Goal: Information Seeking & Learning: Find specific page/section

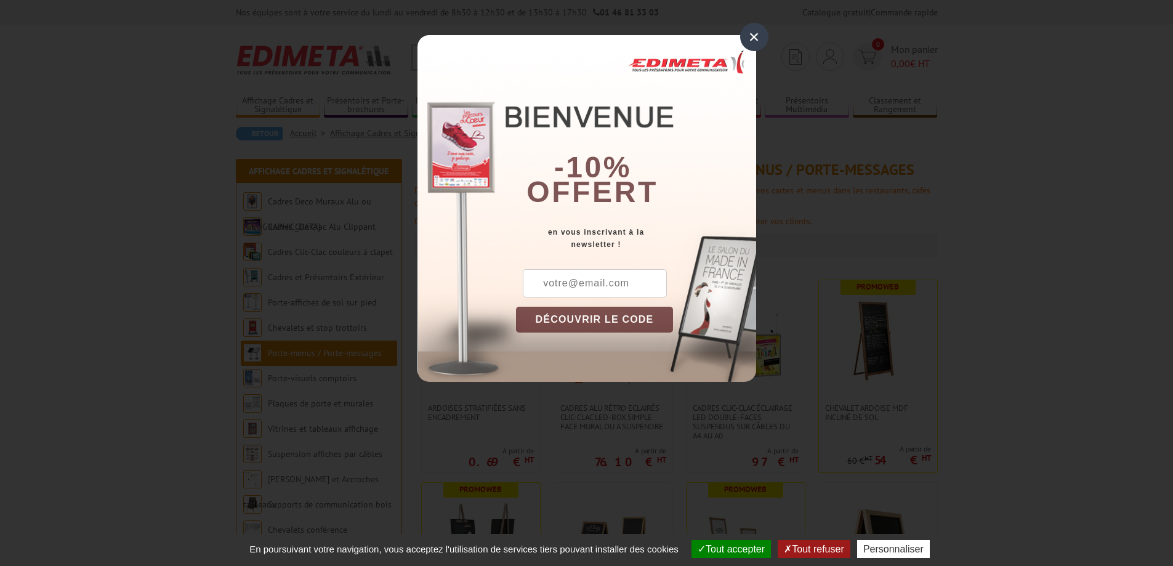
click at [755, 31] on div "×" at bounding box center [754, 37] width 28 height 28
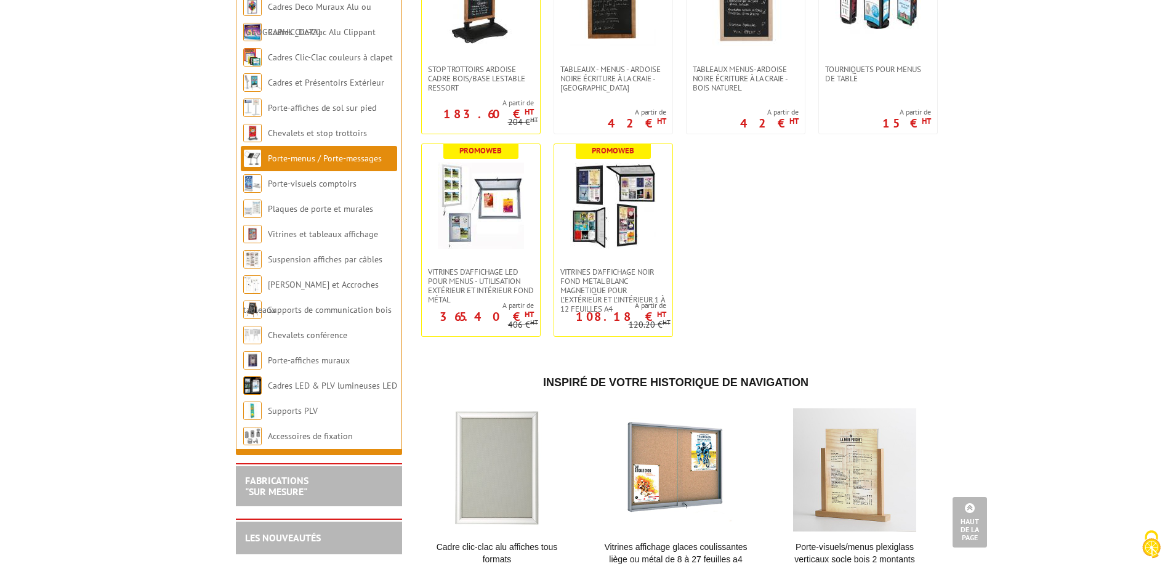
scroll to position [1958, 0]
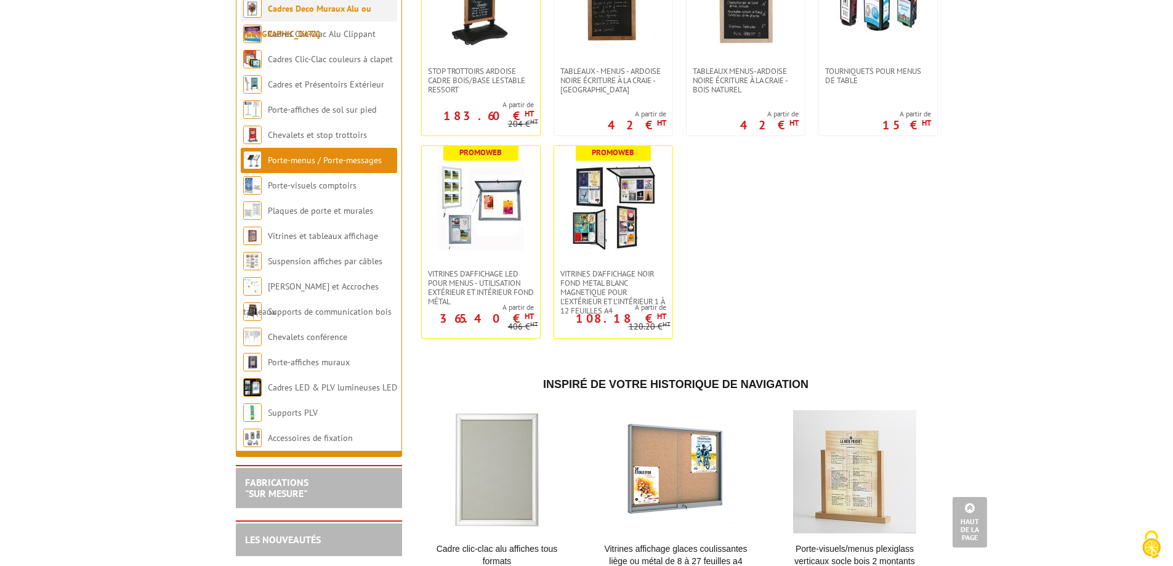
click at [350, 14] on link "Cadres Deco Muraux Alu ou [GEOGRAPHIC_DATA]" at bounding box center [307, 21] width 128 height 36
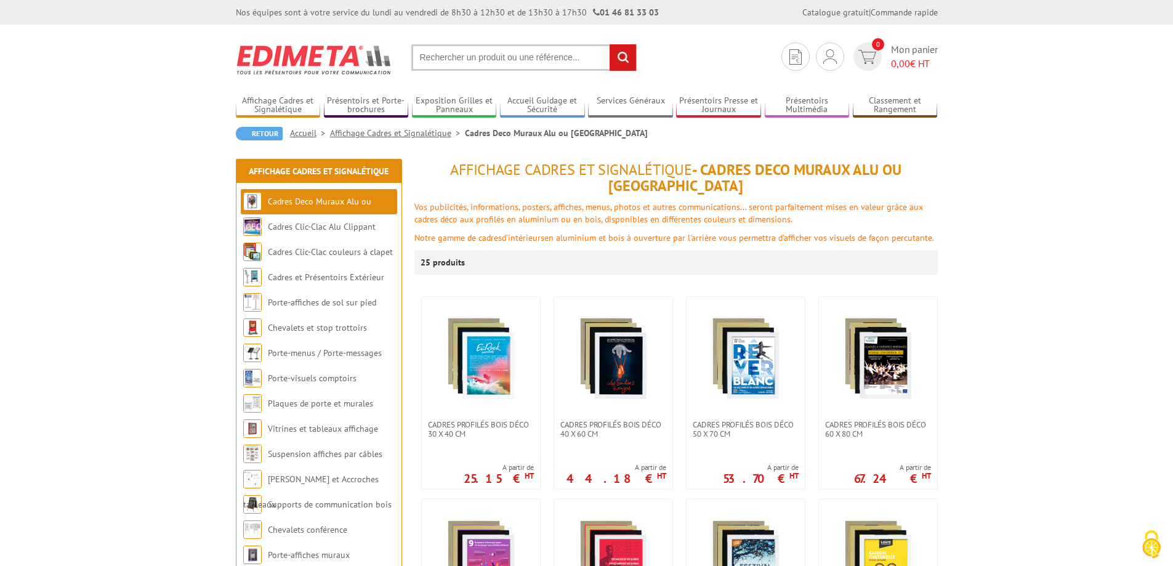
click at [466, 51] on input "text" at bounding box center [523, 57] width 225 height 26
type input "support plastique vitrine"
click at [610, 44] on input "rechercher" at bounding box center [623, 57] width 26 height 26
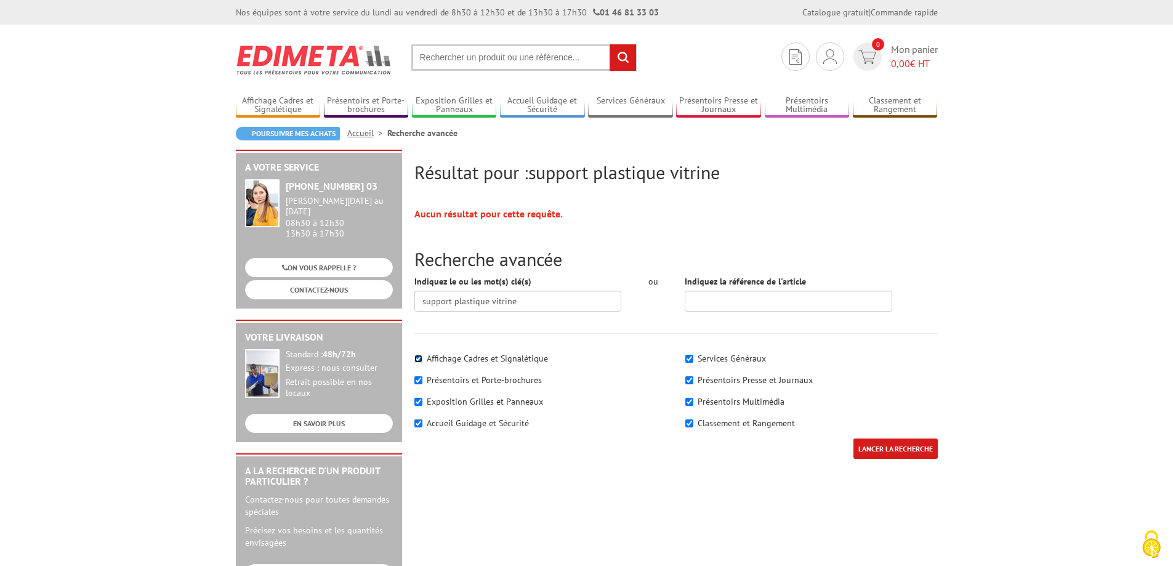
click at [418, 357] on input"] "Affichage Cadres et Signalétique" at bounding box center [419, 359] width 8 height 8
checkbox input"] "false"
click at [420, 400] on input"] "Exposition Grilles et Panneaux" at bounding box center [419, 402] width 8 height 8
checkbox input"] "false"
click at [425, 427] on div "Accueil Guidage et Sécurité" at bounding box center [541, 423] width 253 height 12
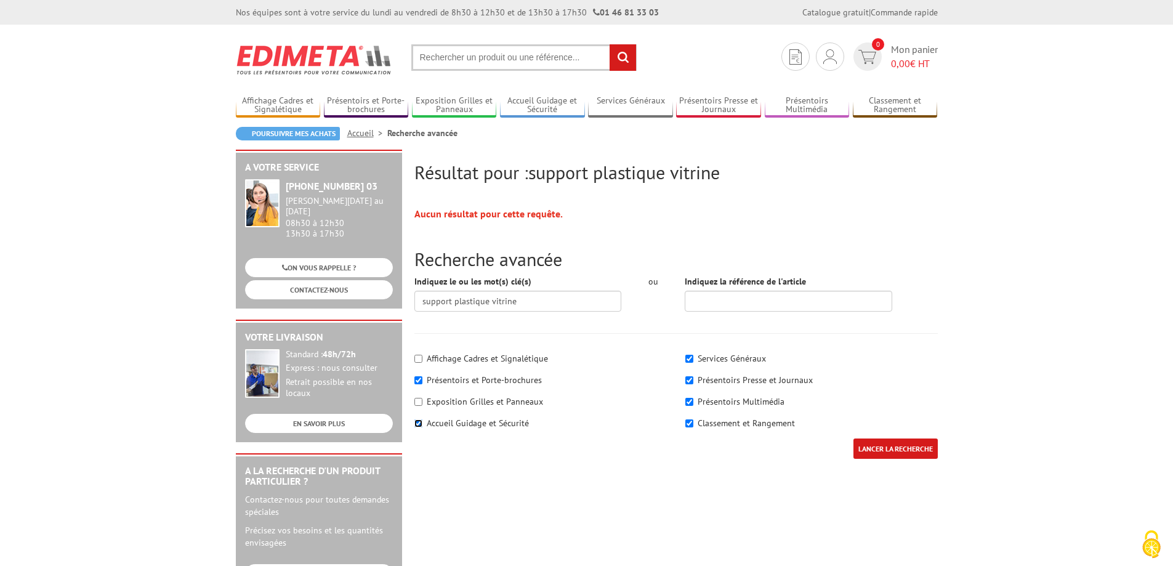
click at [421, 424] on input"] "Accueil Guidage et Sécurité" at bounding box center [419, 423] width 8 height 8
checkbox input"] "false"
click at [694, 354] on div "Services Généraux" at bounding box center [812, 358] width 253 height 12
click at [690, 364] on div "Services Généraux" at bounding box center [812, 358] width 253 height 12
click at [689, 363] on div "Services Généraux" at bounding box center [812, 358] width 253 height 12
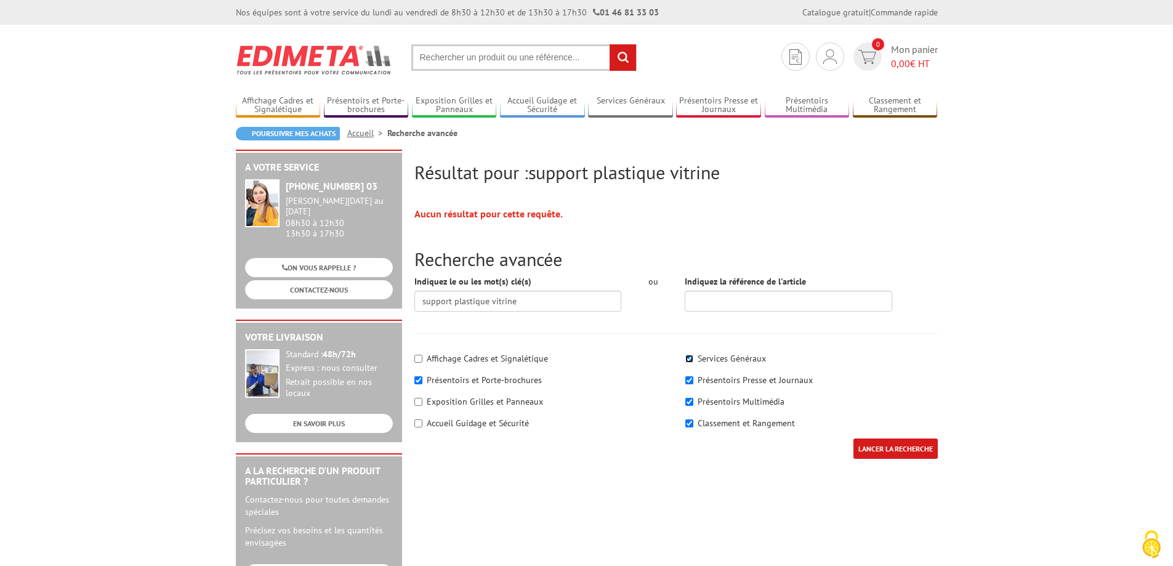
click at [688, 359] on input"] "Services Généraux" at bounding box center [690, 359] width 8 height 8
checkbox input"] "false"
click at [690, 382] on input"] "Présentoirs Presse et Journaux" at bounding box center [690, 380] width 8 height 8
checkbox input"] "false"
click at [689, 405] on input"] "Présentoirs Multimédia" at bounding box center [690, 402] width 8 height 8
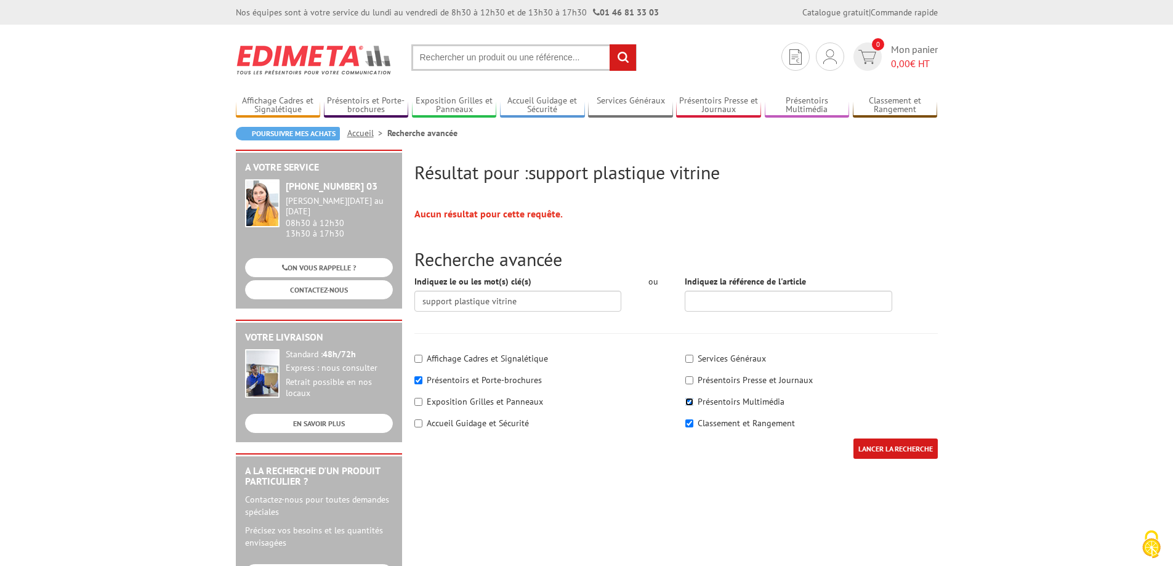
checkbox input"] "false"
click at [689, 425] on input"] "Classement et Rangement" at bounding box center [690, 423] width 8 height 8
checkbox input"] "false"
click at [889, 446] on input "LANCER LA RECHERCHE" at bounding box center [896, 449] width 84 height 20
click at [479, 304] on input "support plastique vitrine" at bounding box center [519, 301] width 208 height 21
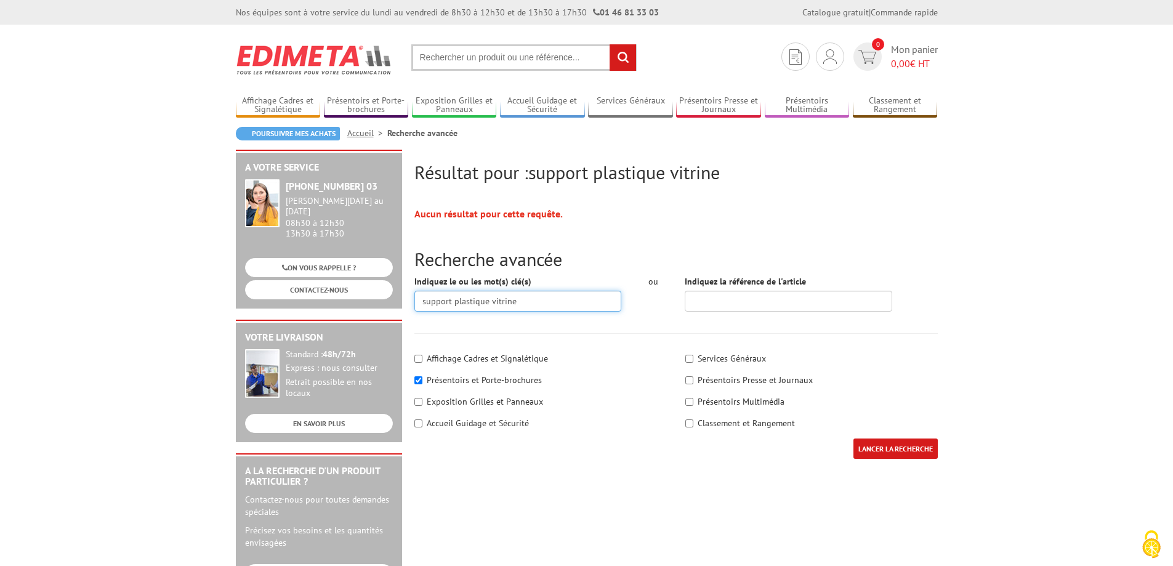
drag, startPoint x: 540, startPoint y: 304, endPoint x: 346, endPoint y: 314, distance: 194.3
click at [350, 319] on div "Résultat pour : support plastique vitrine Aucun résultat pour cette requête. Re…" at bounding box center [587, 478] width 714 height 657
type input "présentoire plastique"
click at [854, 439] on input "LANCER LA RECHERCHE" at bounding box center [896, 449] width 84 height 20
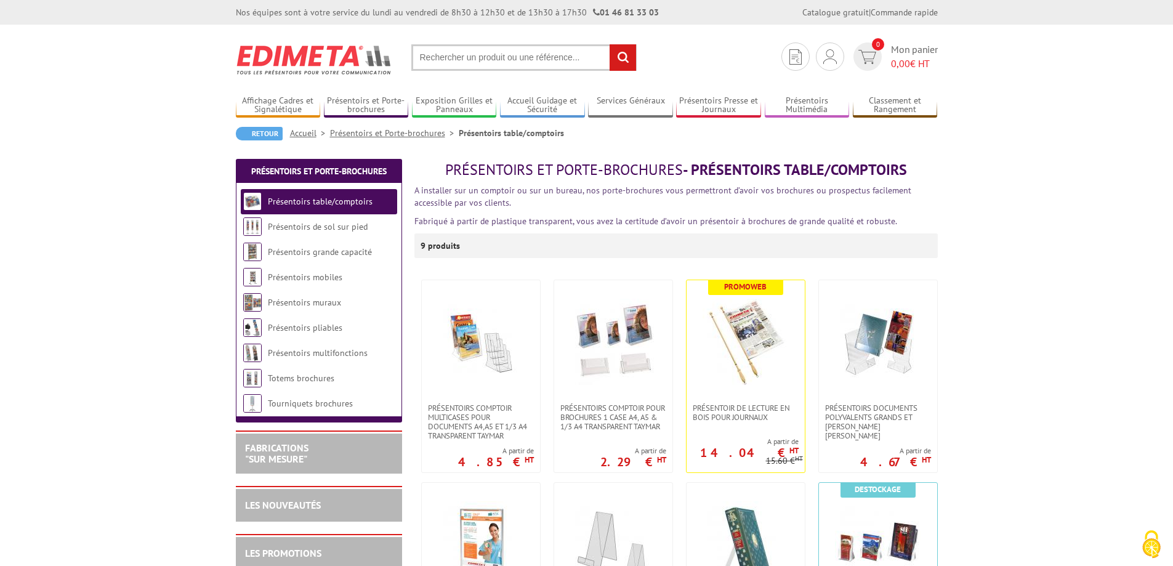
click at [394, 135] on link "Présentoirs et Porte-brochures" at bounding box center [394, 132] width 129 height 11
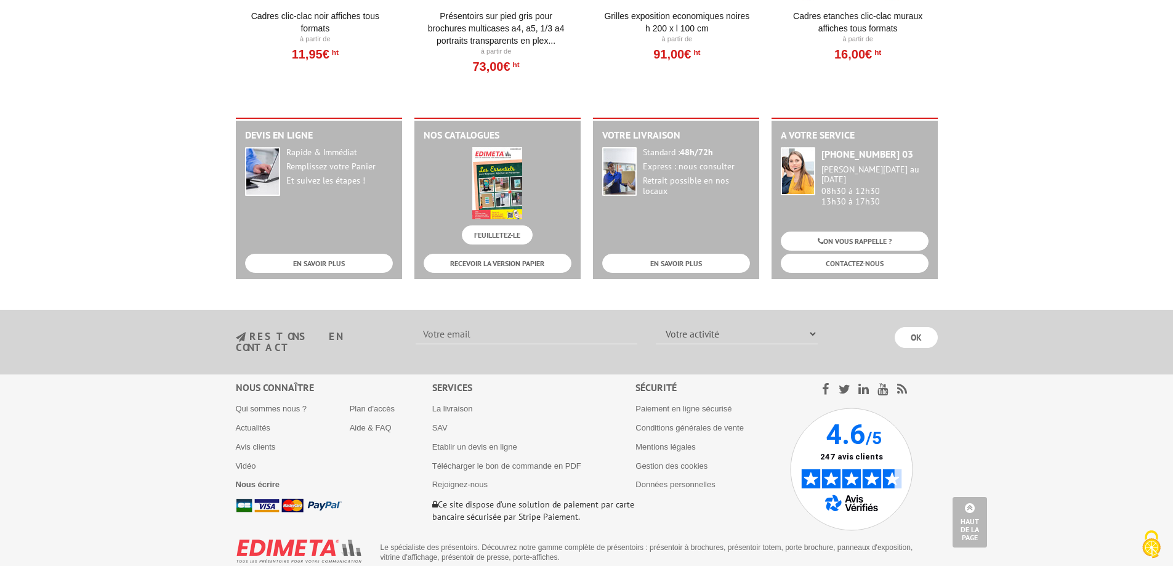
scroll to position [1526, 0]
